Goal: Task Accomplishment & Management: Use online tool/utility

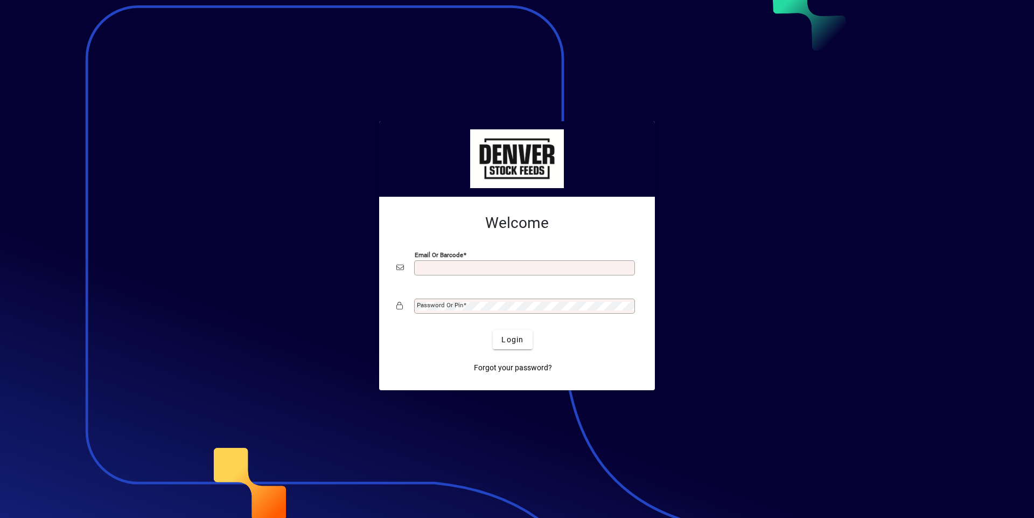
click at [430, 268] on input "Email or Barcode" at bounding box center [526, 267] width 218 height 9
type input "**********"
click at [493, 330] on button "Login" at bounding box center [512, 339] width 39 height 19
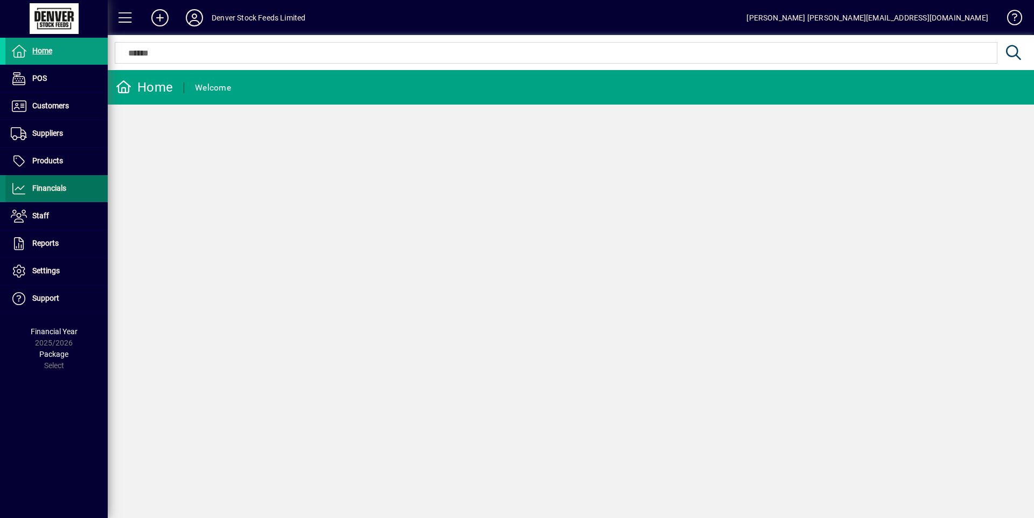
click at [70, 187] on span at bounding box center [56, 189] width 102 height 26
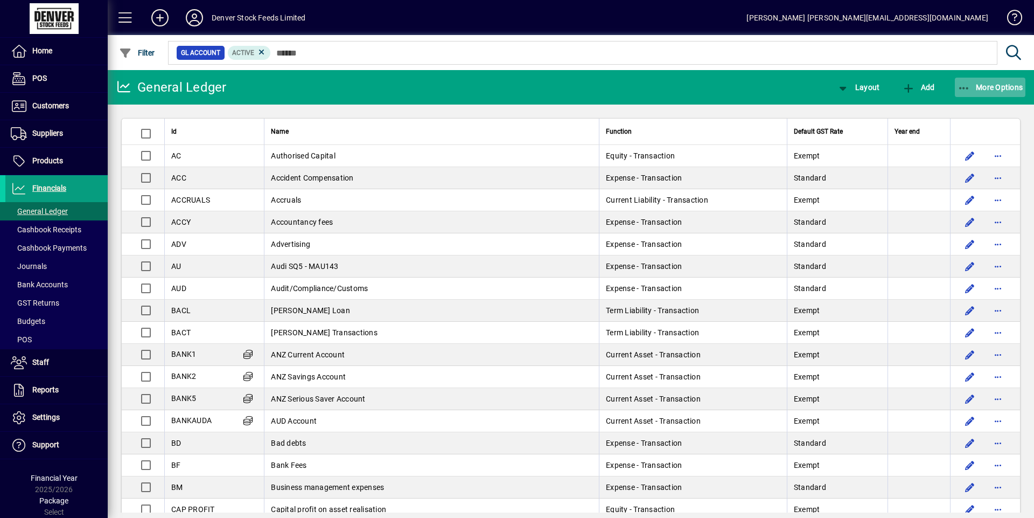
click at [1005, 93] on span "button" at bounding box center [990, 87] width 71 height 26
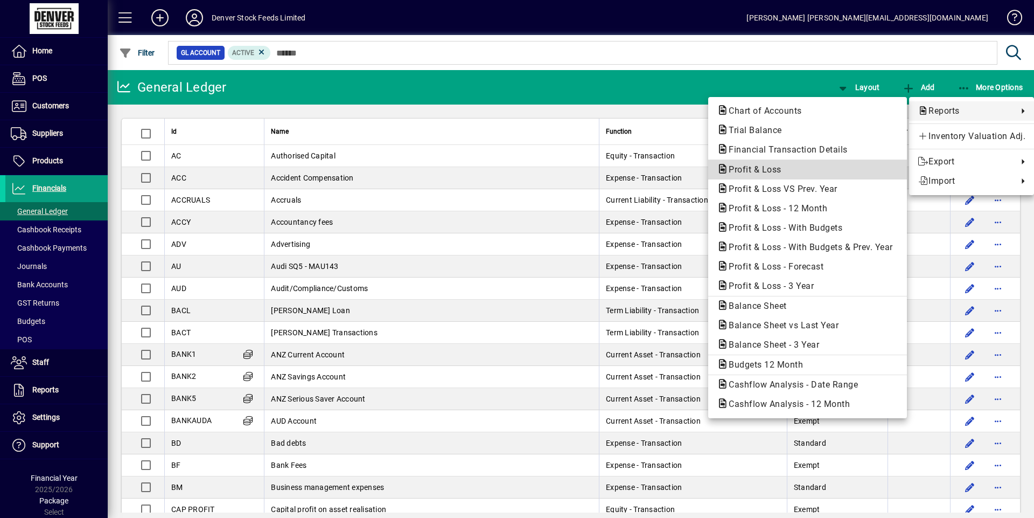
click at [756, 169] on span "Profit & Loss" at bounding box center [752, 169] width 70 height 10
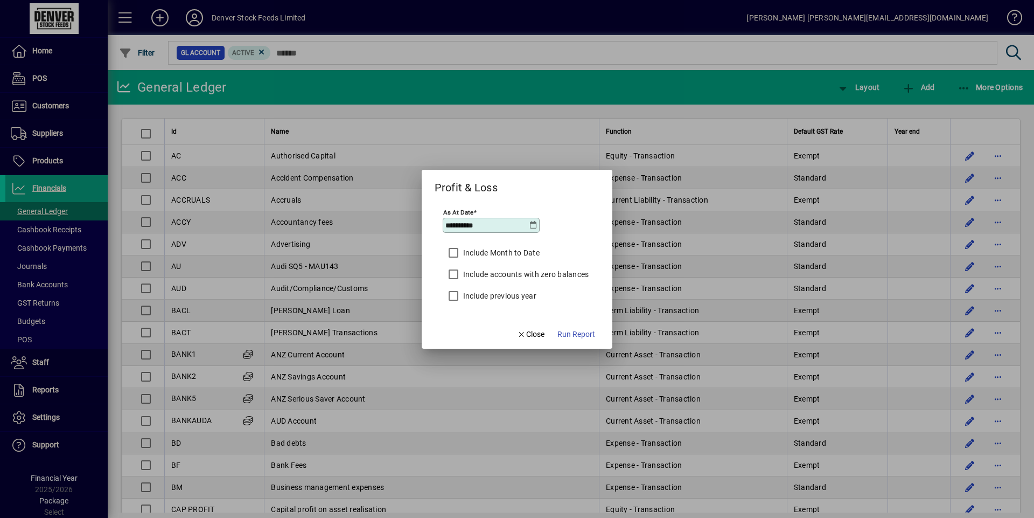
click at [534, 226] on icon at bounding box center [533, 225] width 9 height 9
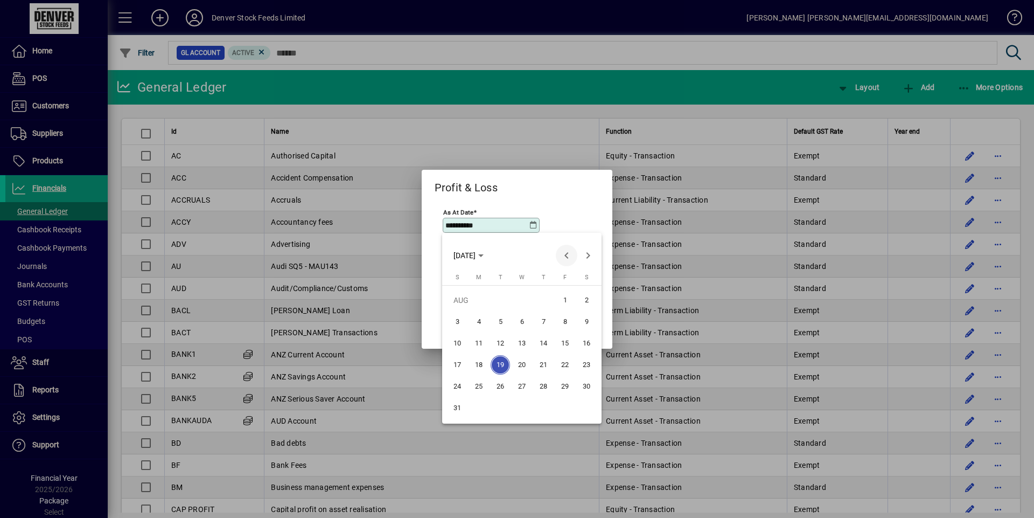
click at [565, 254] on span "Previous month" at bounding box center [567, 255] width 22 height 22
click at [546, 408] on span "31" at bounding box center [543, 407] width 19 height 19
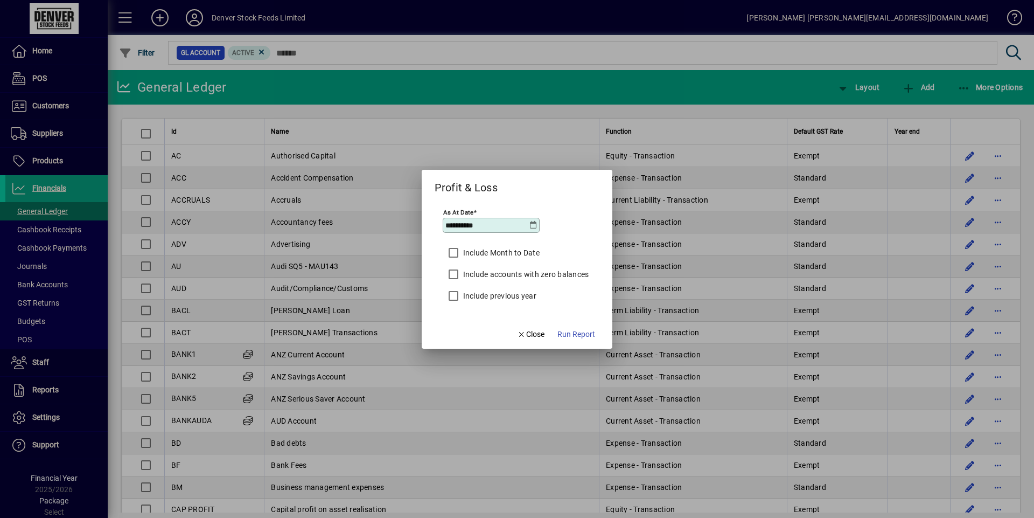
type input "**********"
click at [470, 251] on label "Include Month to Date" at bounding box center [500, 252] width 79 height 11
click at [572, 334] on span "Run Report" at bounding box center [576, 333] width 38 height 11
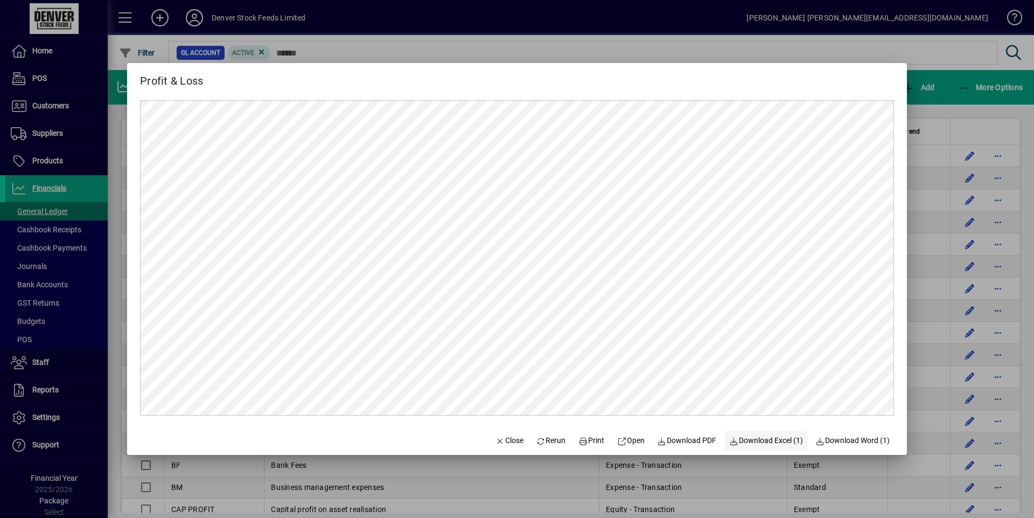
click at [765, 436] on span "Download Excel (1)" at bounding box center [766, 440] width 74 height 11
